Goal: Information Seeking & Learning: Learn about a topic

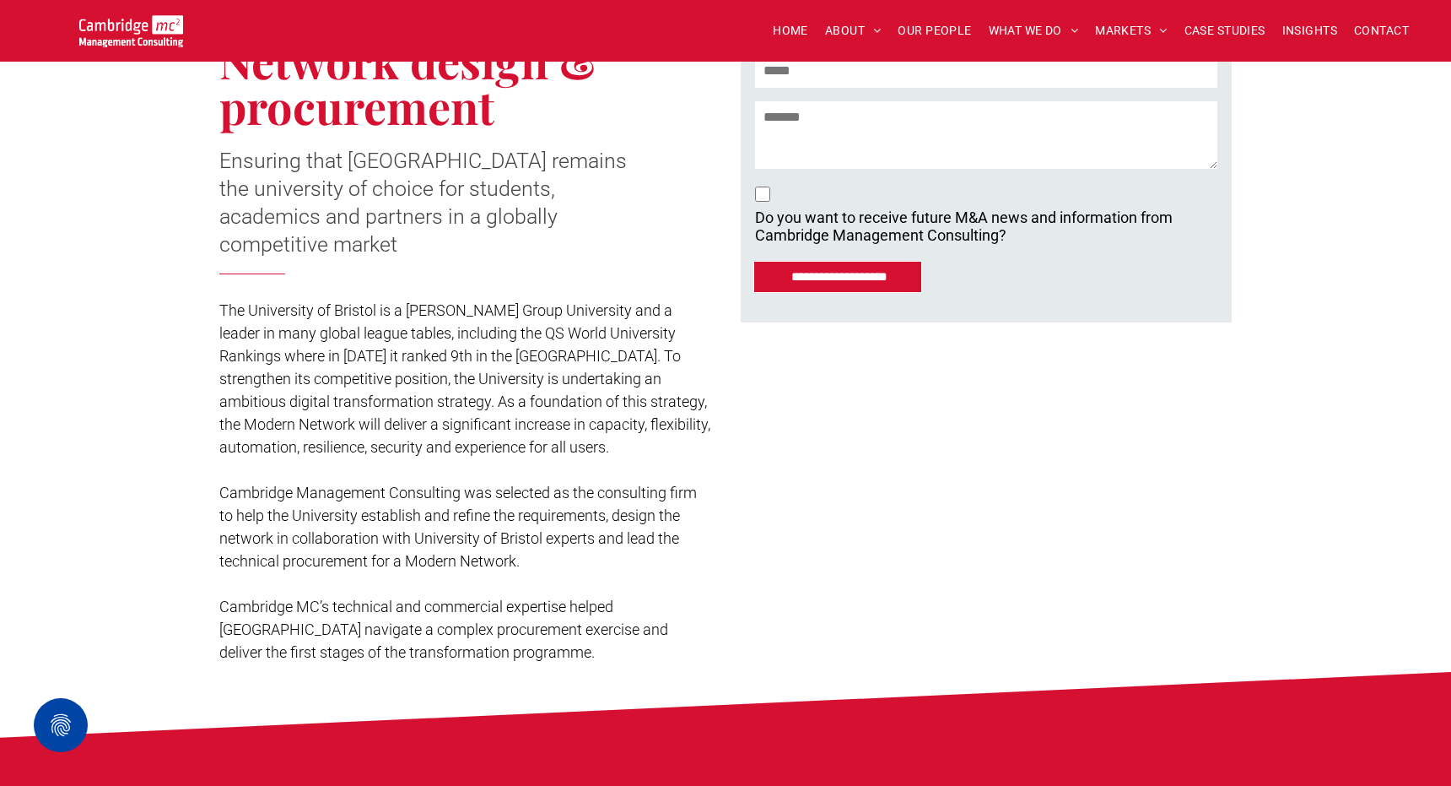
scroll to position [598, 0]
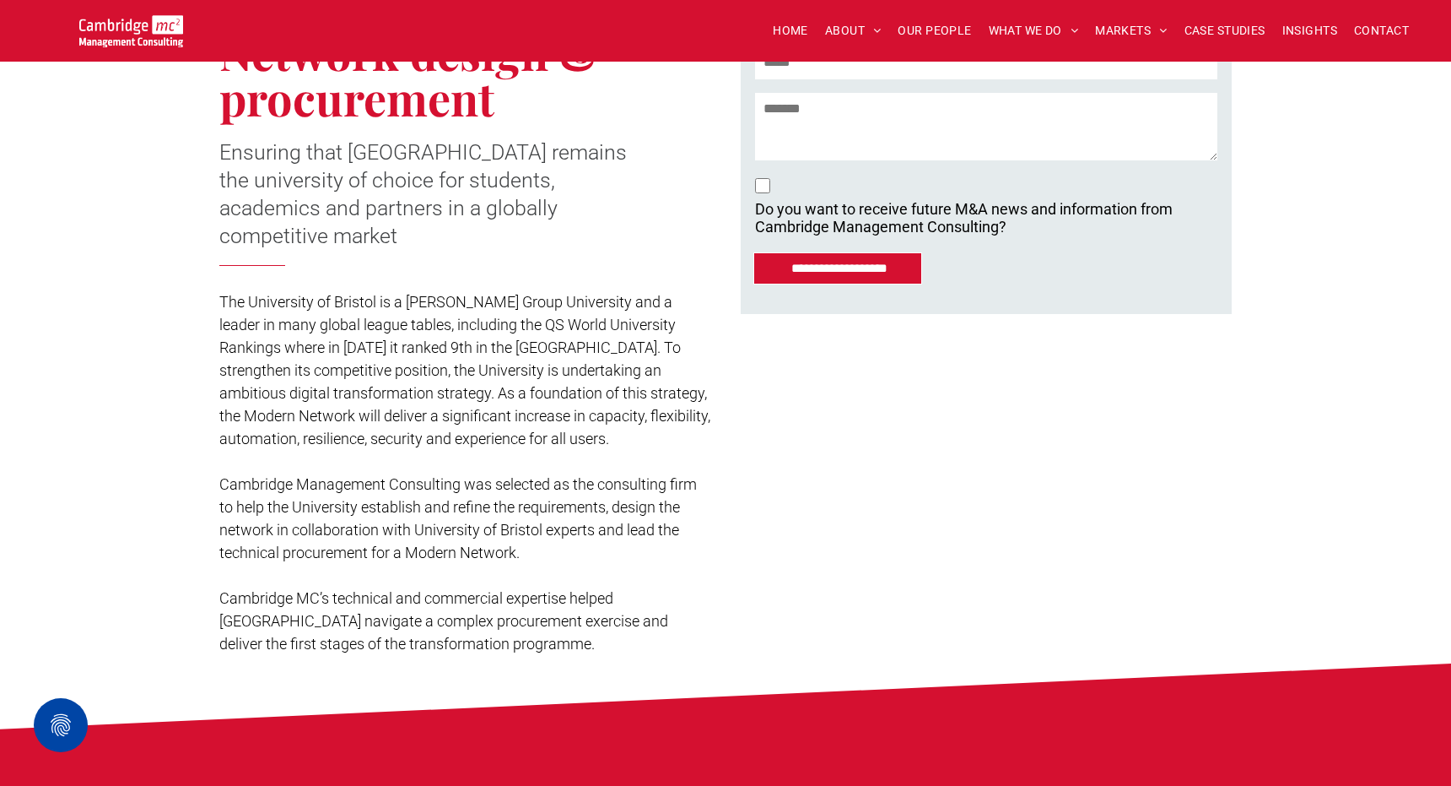
drag, startPoint x: 363, startPoint y: 437, endPoint x: 490, endPoint y: 576, distance: 188.7
click at [490, 576] on div "The University of Bristol is a [PERSON_NAME] Group University and a leader in m…" at bounding box center [464, 473] width 491 height 368
click at [490, 586] on p "Cambridge MC’s technical and commercial expertise helped [GEOGRAPHIC_DATA] navi…" at bounding box center [464, 620] width 491 height 68
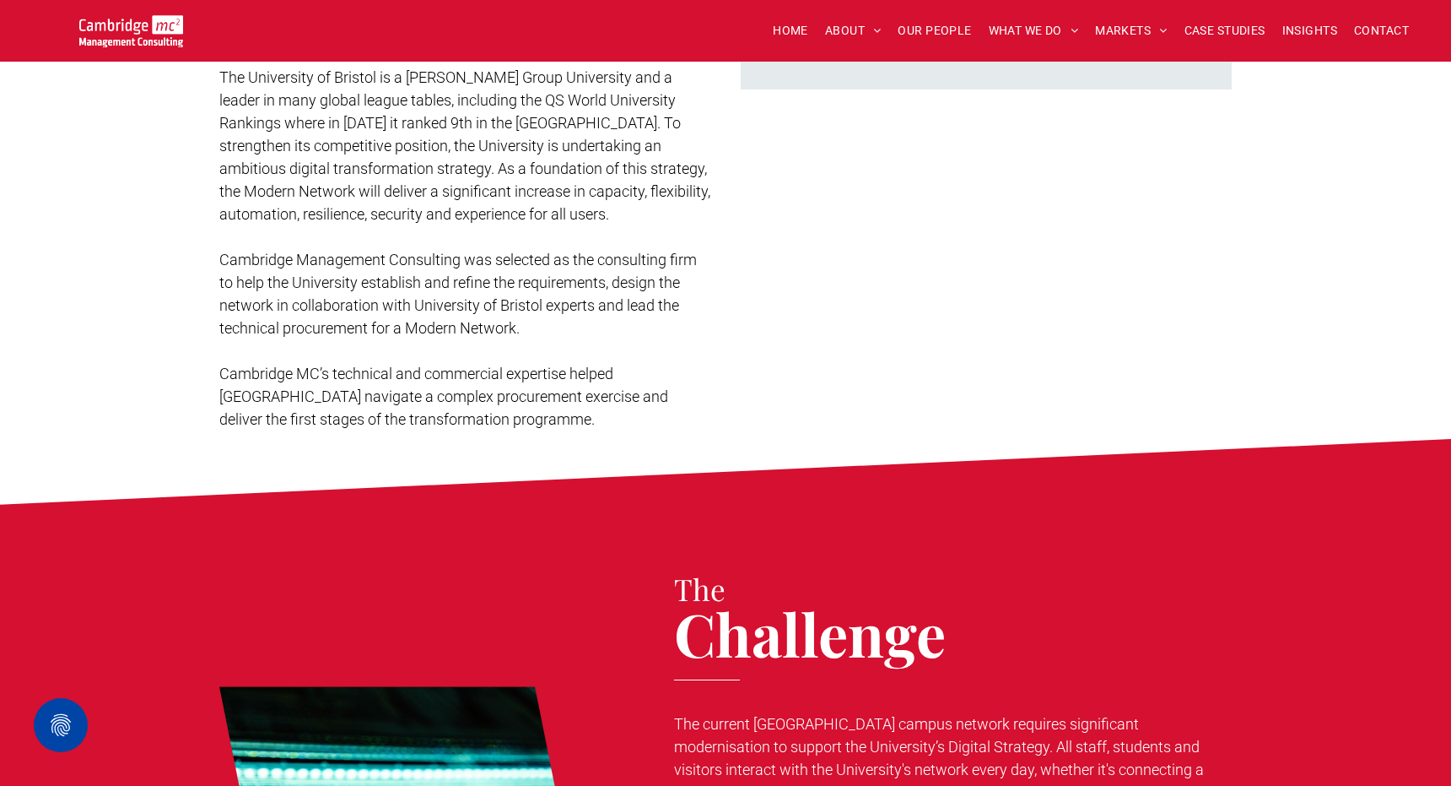
scroll to position [818, 0]
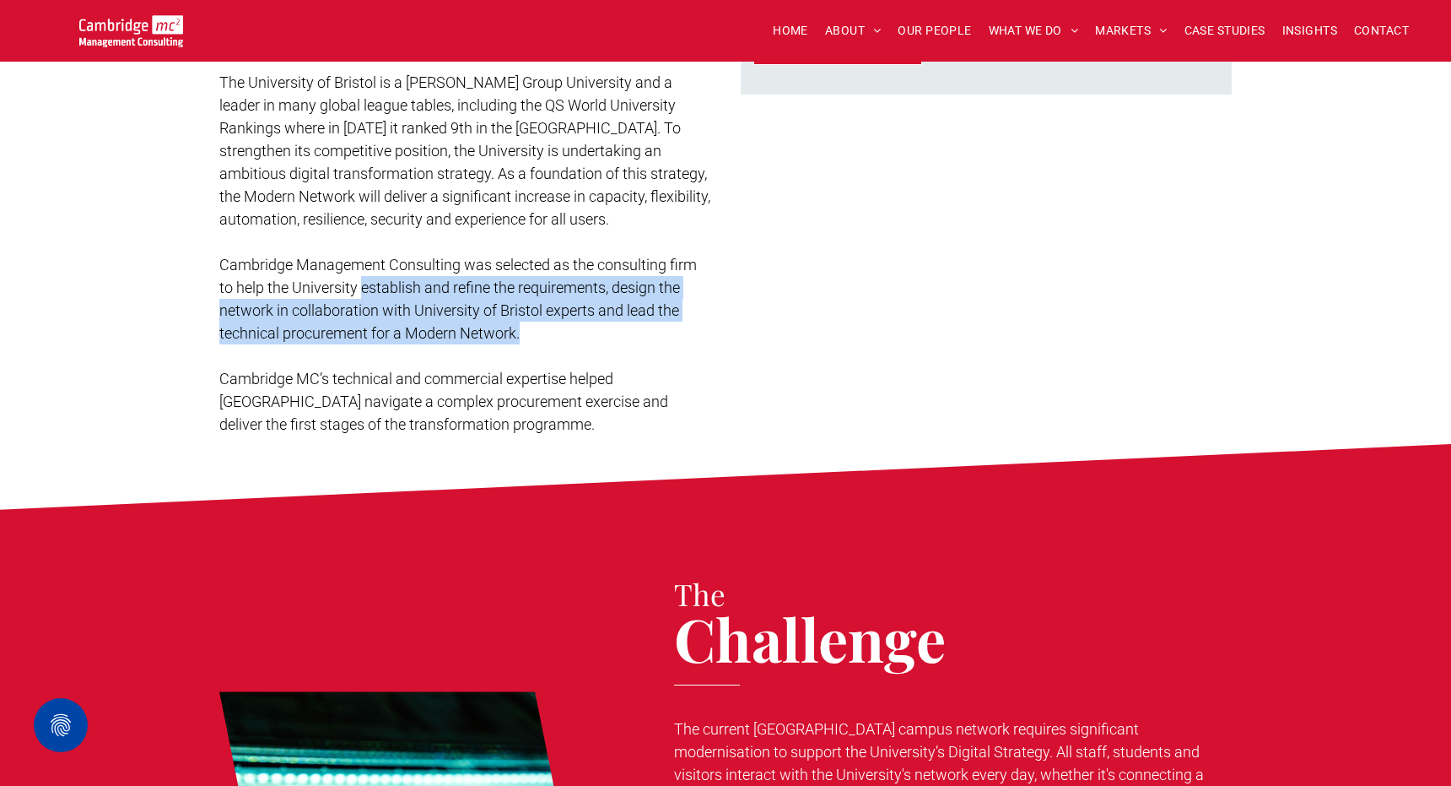
drag, startPoint x: 363, startPoint y: 212, endPoint x: 520, endPoint y: 257, distance: 163.4
click at [520, 257] on span "Cambridge Management Consulting was selected as the consulting firm to help the…" at bounding box center [458, 299] width 478 height 86
copy span "establish and refine the requirements, design the network in collaboration with…"
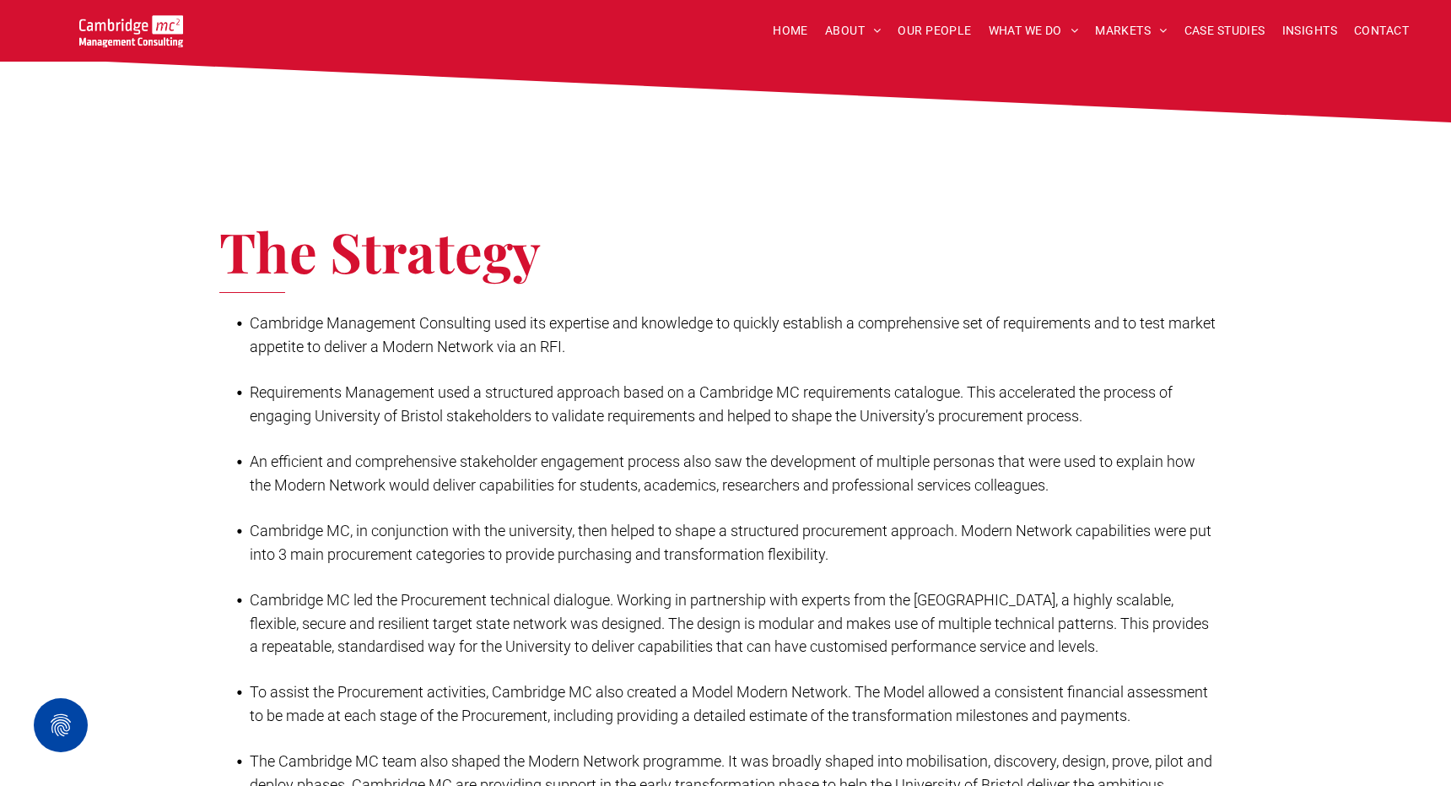
scroll to position [2201, 0]
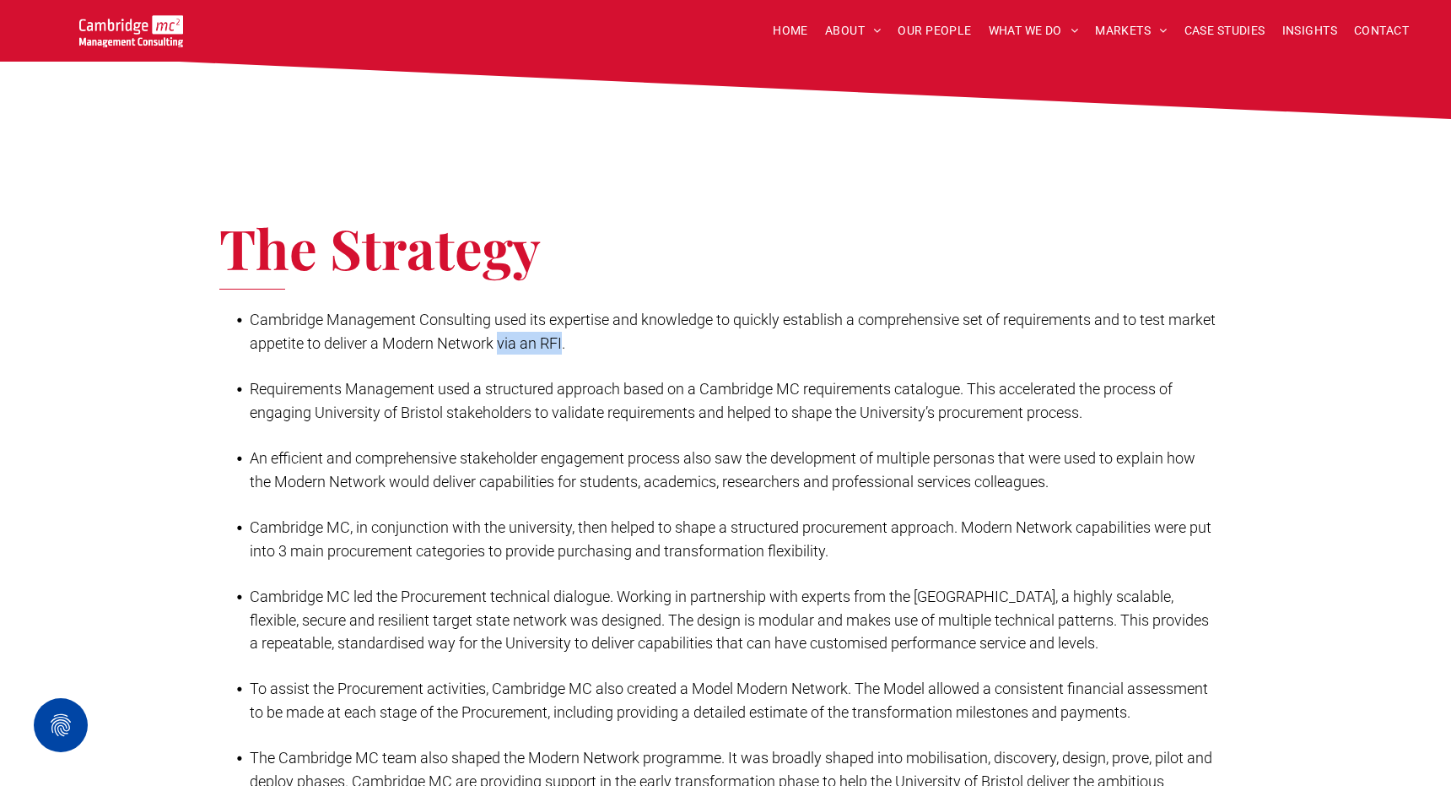
drag, startPoint x: 613, startPoint y: 269, endPoint x: 548, endPoint y: 268, distance: 65.8
click at [548, 311] on span "Cambridge Management Consulting used its expertise and knowledge to quickly est…" at bounding box center [733, 331] width 966 height 41
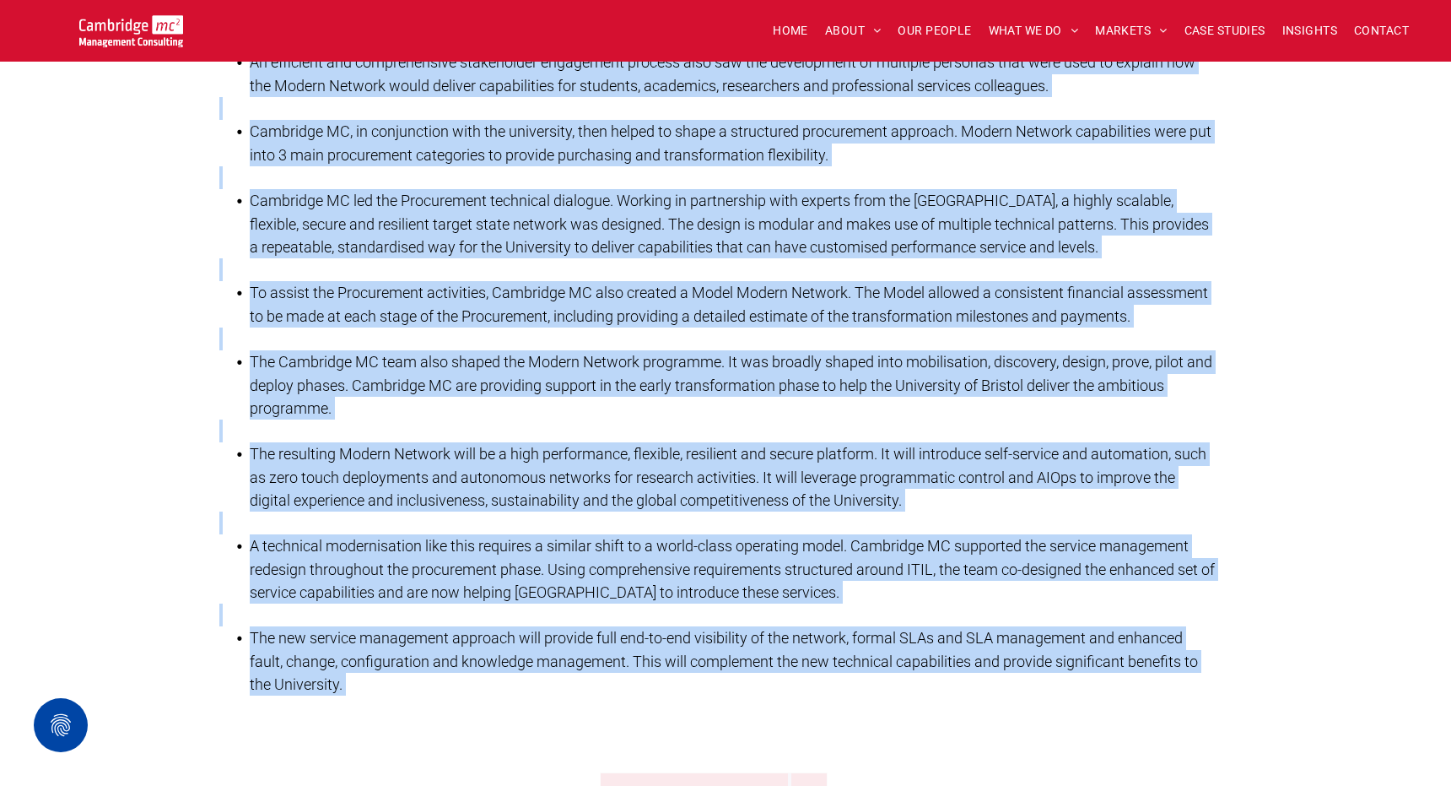
scroll to position [2844, 0]
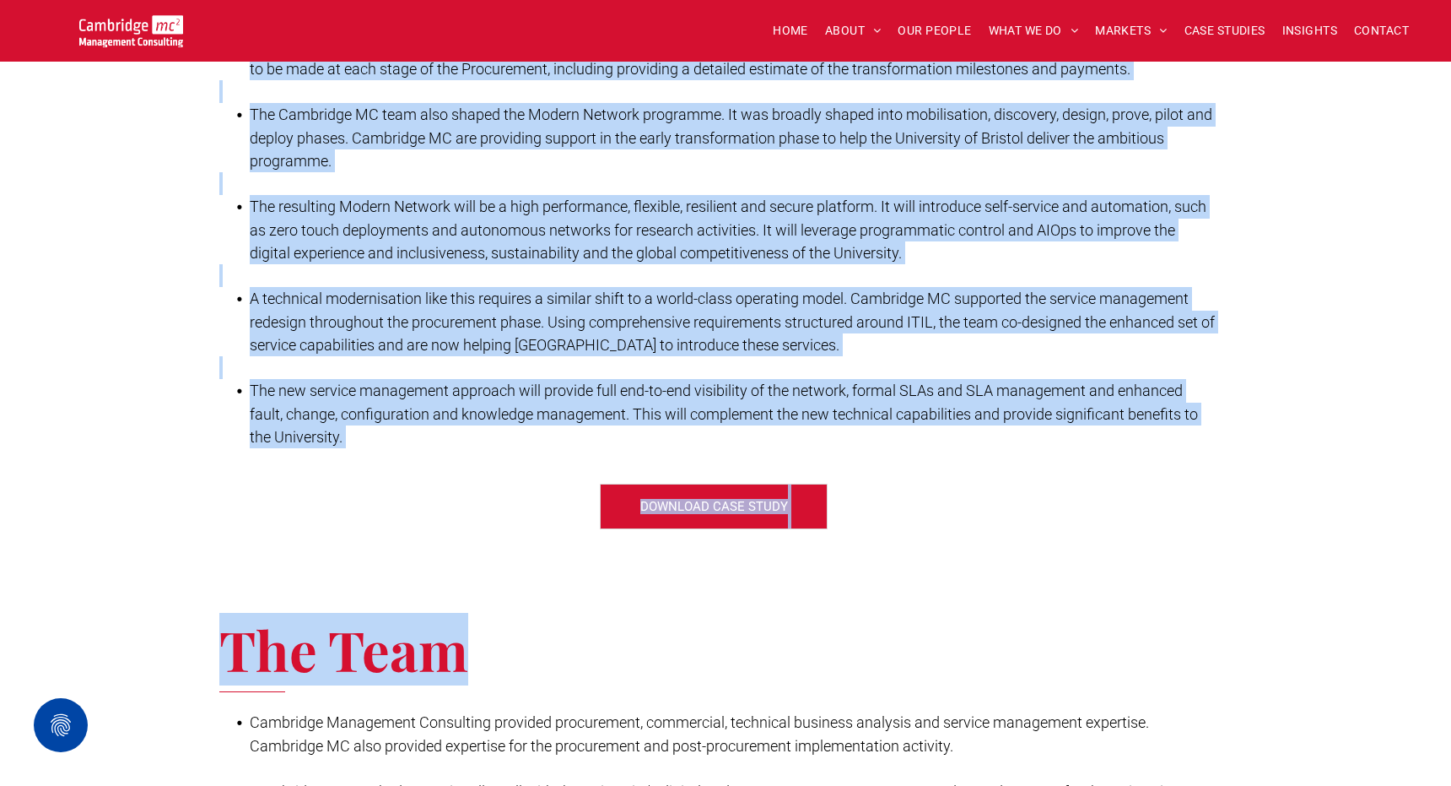
drag, startPoint x: 251, startPoint y: 240, endPoint x: 1203, endPoint y: 364, distance: 959.7
click at [1203, 364] on div "Cambridge Management Consulting used its expertise and knowledge to quickly est…" at bounding box center [717, 56] width 997 height 786
copy div "Loremipsu Dolorsitam Consectetu adip eli seddoeius tem incididun ut laboree dol…"
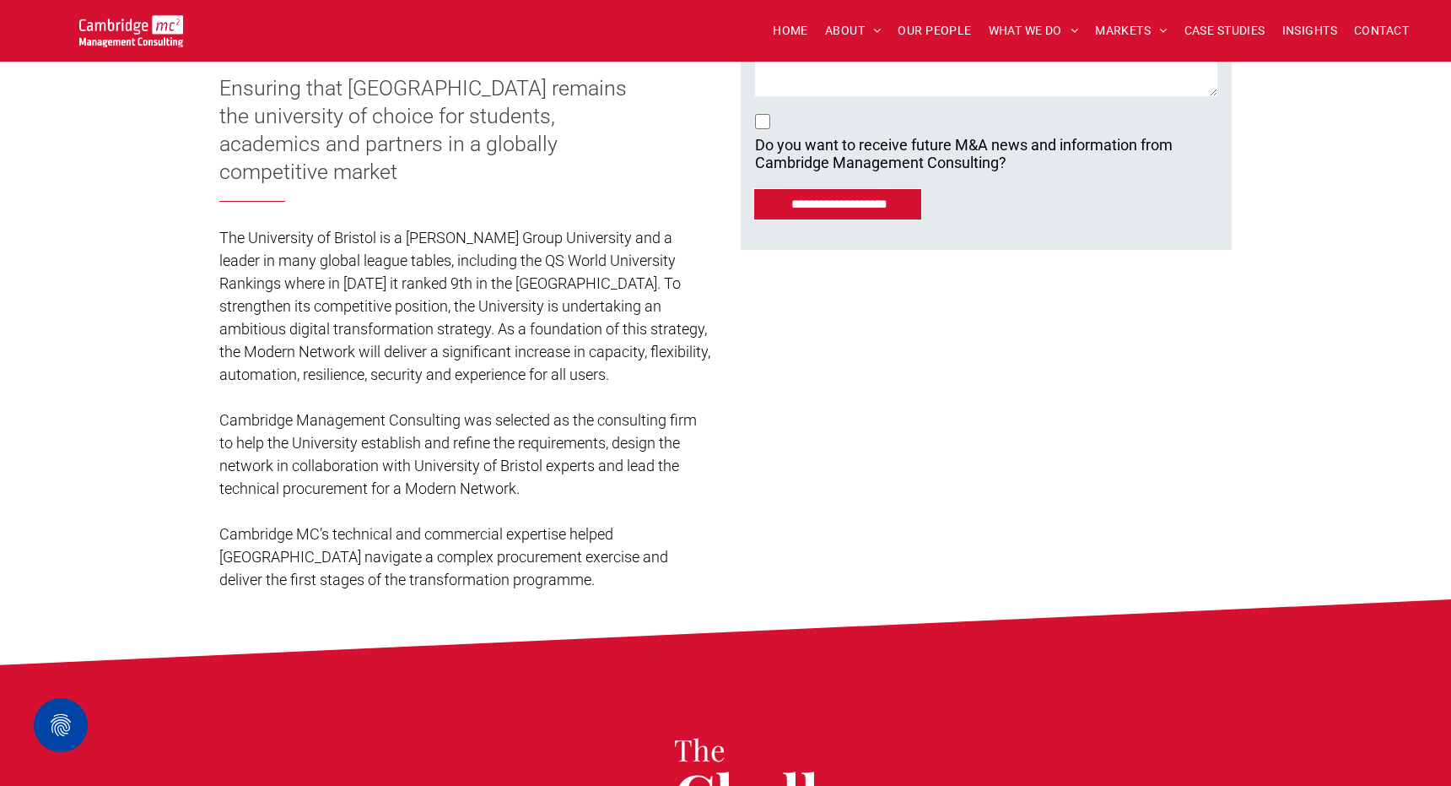
scroll to position [664, 0]
